Goal: Task Accomplishment & Management: Use online tool/utility

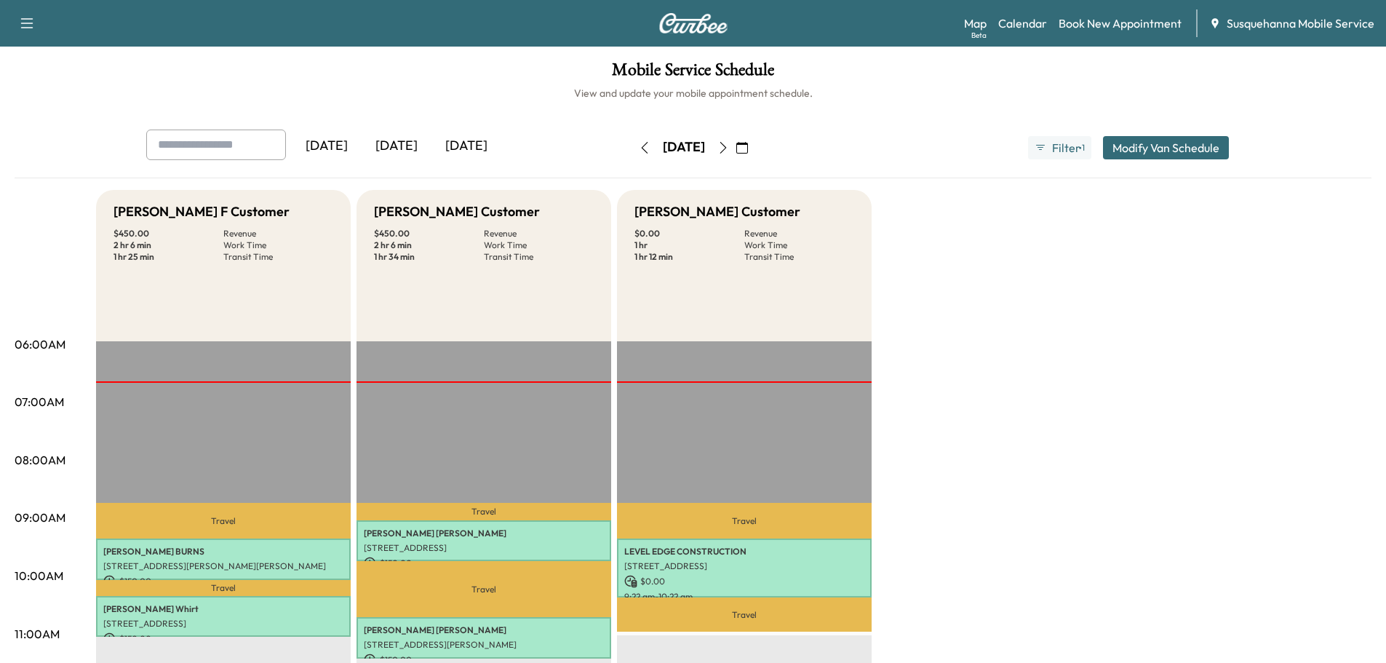
click at [729, 147] on icon "button" at bounding box center [724, 148] width 12 height 12
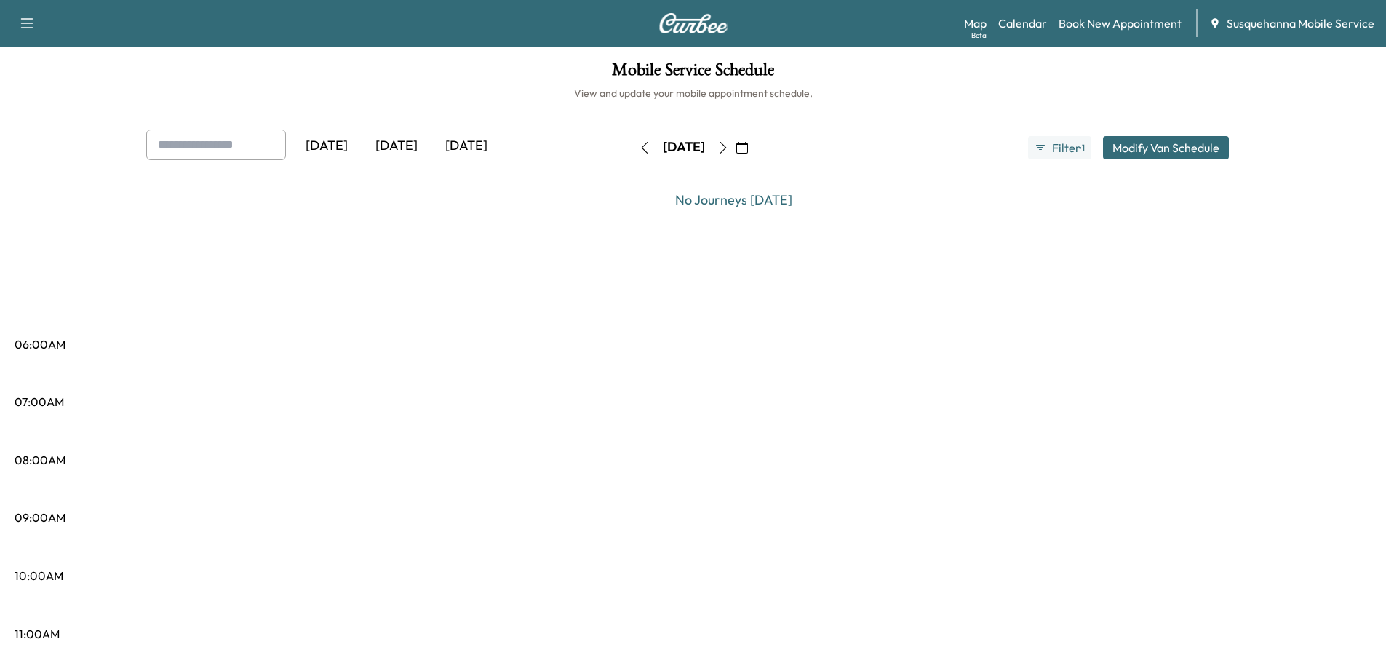
click at [729, 152] on icon "button" at bounding box center [724, 148] width 12 height 12
click at [729, 148] on icon "button" at bounding box center [724, 148] width 12 height 12
click at [736, 148] on button "button" at bounding box center [723, 147] width 25 height 23
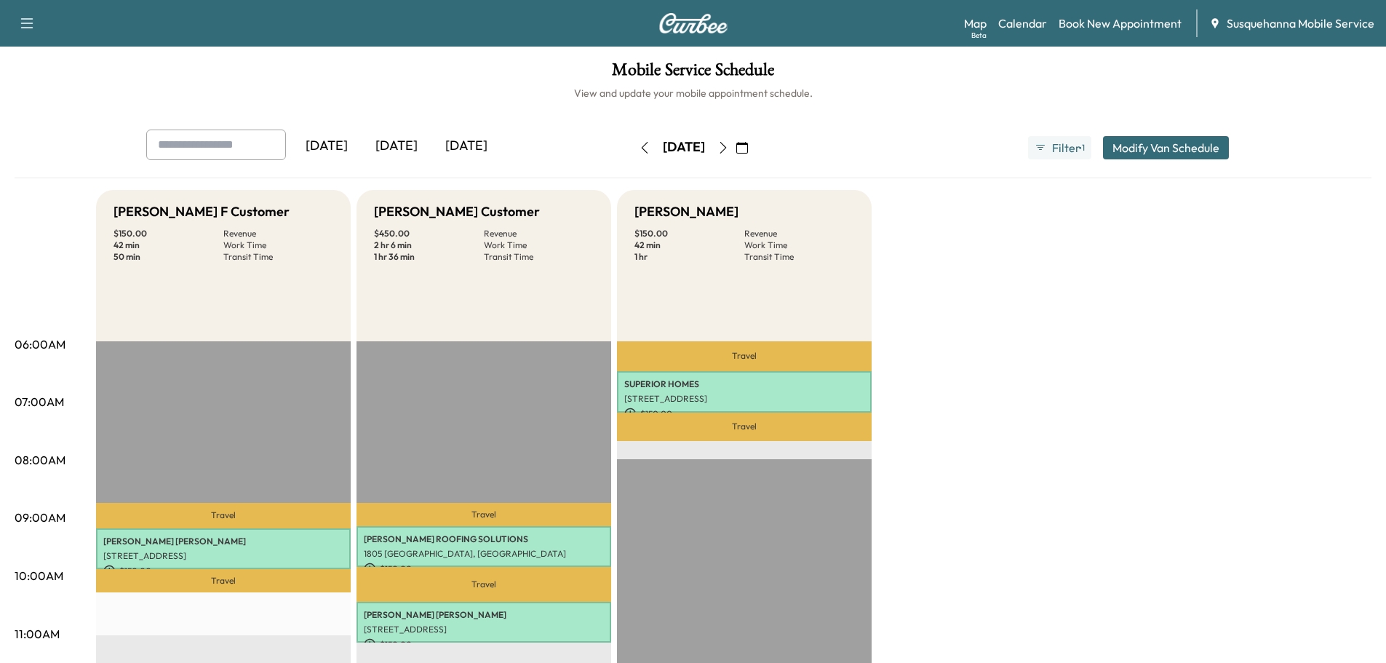
click at [748, 151] on icon "button" at bounding box center [742, 148] width 12 height 12
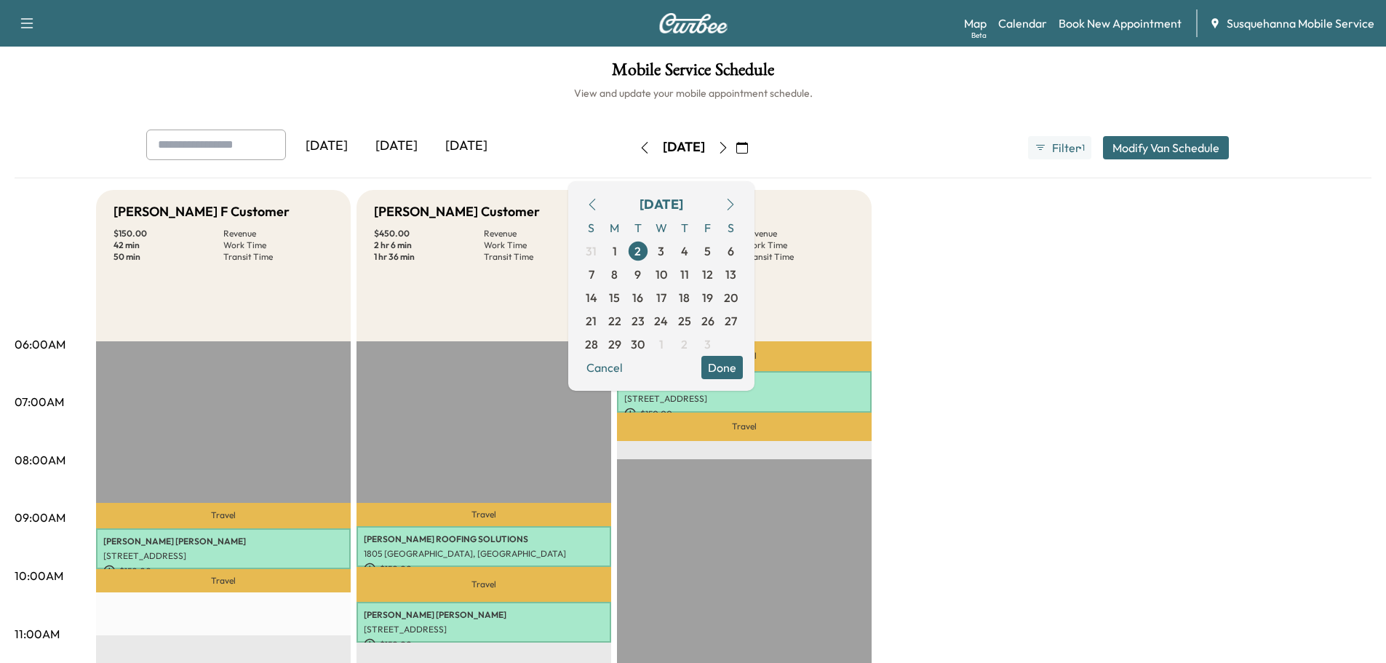
click at [598, 200] on icon "button" at bounding box center [593, 205] width 12 height 12
click at [715, 338] on span "29" at bounding box center [708, 343] width 13 height 17
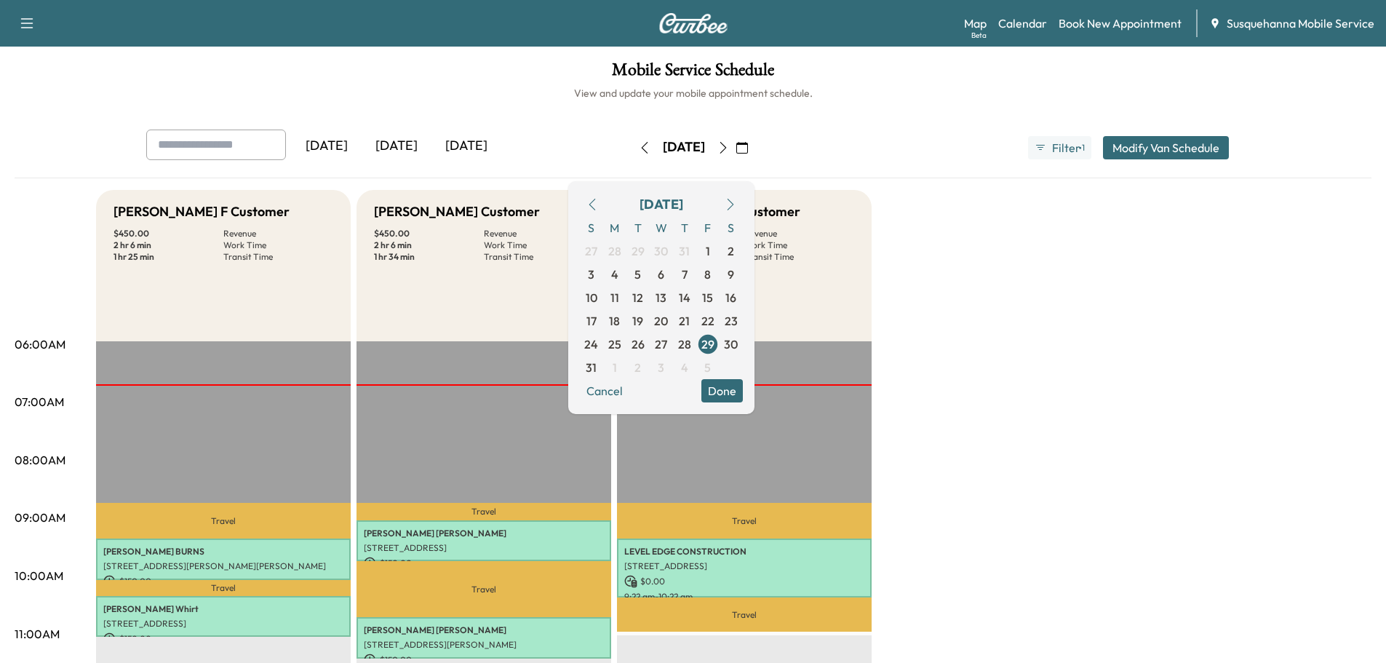
click at [743, 396] on button "Done" at bounding box center [722, 390] width 41 height 23
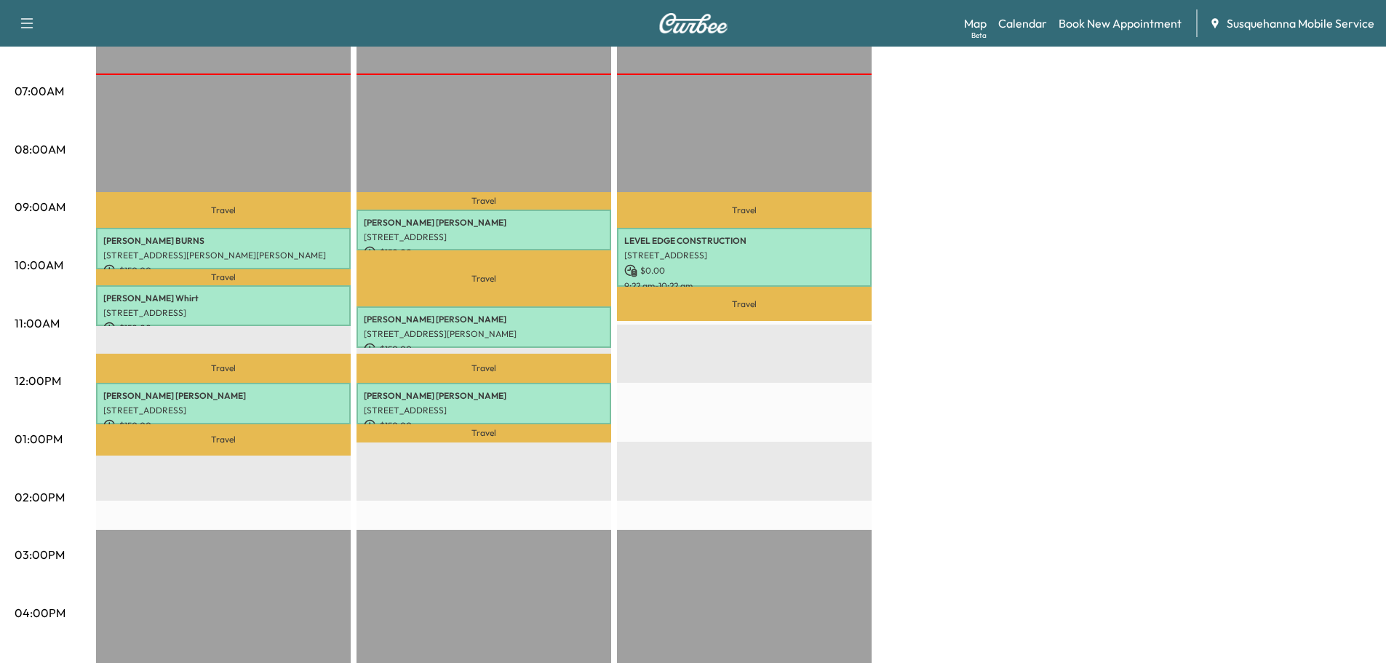
scroll to position [388, 0]
